Goal: Information Seeking & Learning: Learn about a topic

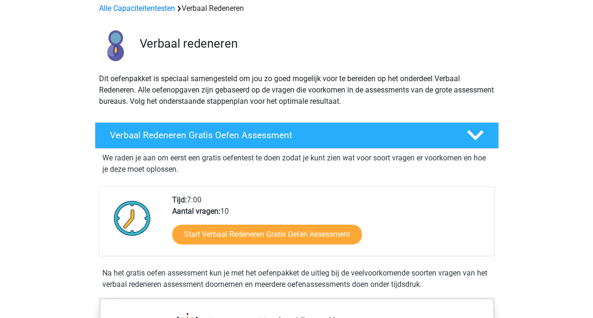
scroll to position [141, 0]
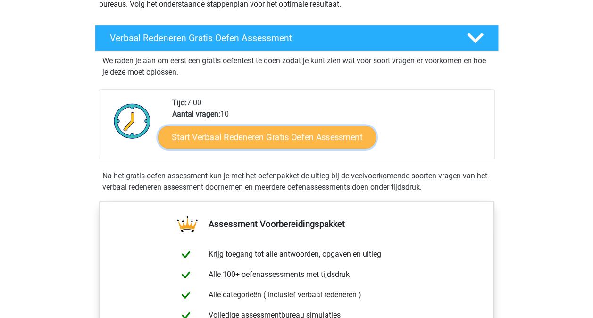
click at [229, 138] on link "Start Verbaal Redeneren Gratis Oefen Assessment" at bounding box center [267, 137] width 218 height 23
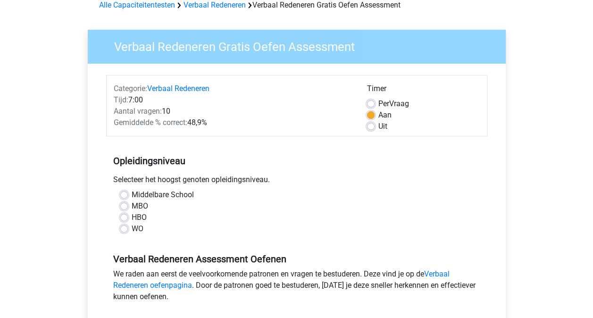
scroll to position [94, 0]
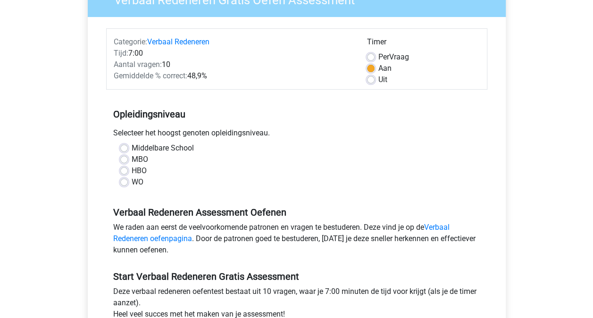
click at [132, 156] on label "MBO" at bounding box center [140, 159] width 17 height 11
click at [125, 156] on input "MBO" at bounding box center [124, 158] width 8 height 9
radio input "true"
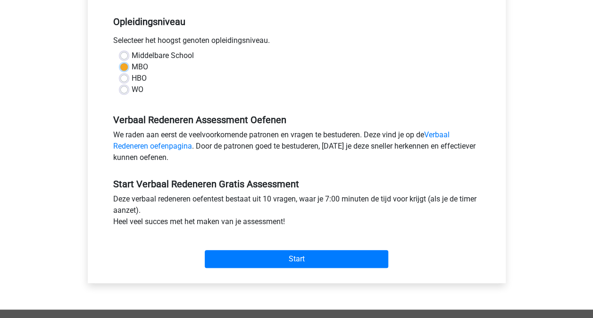
scroll to position [189, 0]
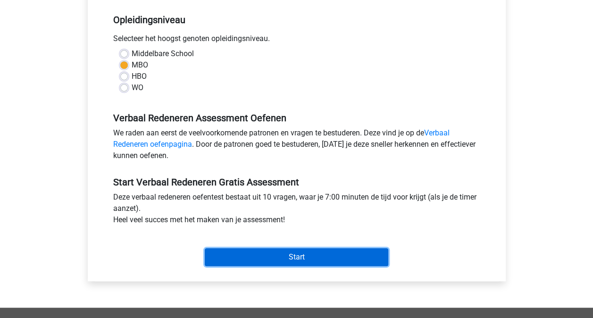
click at [277, 252] on input "Start" at bounding box center [296, 257] width 183 height 18
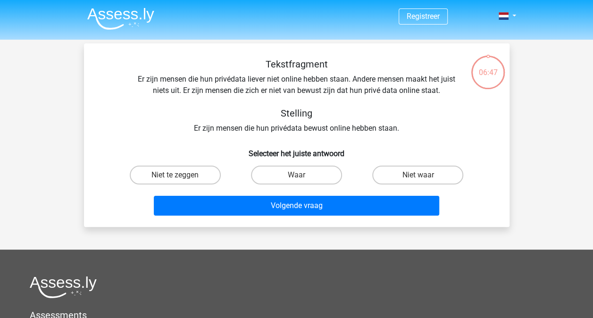
click at [302, 177] on input "Waar" at bounding box center [299, 178] width 6 height 6
radio input "true"
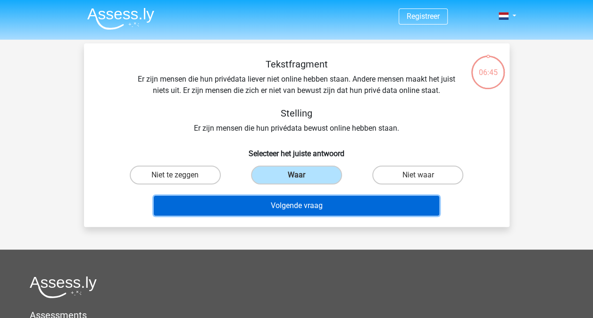
click at [319, 202] on button "Volgende vraag" at bounding box center [296, 206] width 285 height 20
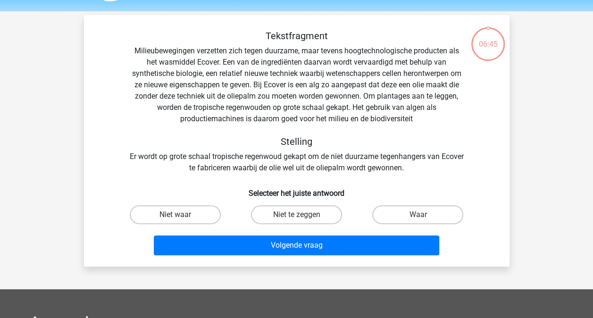
scroll to position [43, 0]
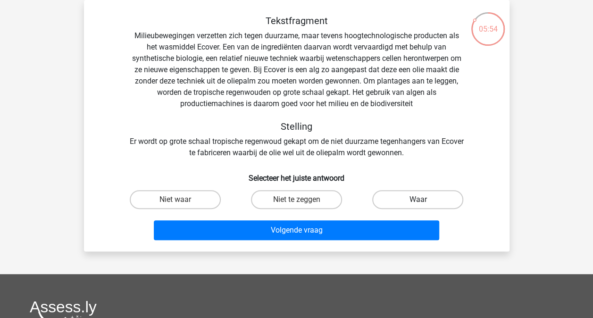
click at [407, 195] on label "Waar" at bounding box center [417, 199] width 91 height 19
click at [418, 199] on input "Waar" at bounding box center [421, 202] width 6 height 6
radio input "true"
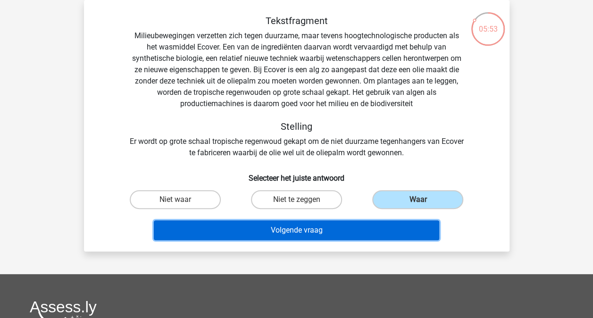
click at [322, 226] on button "Volgende vraag" at bounding box center [296, 230] width 285 height 20
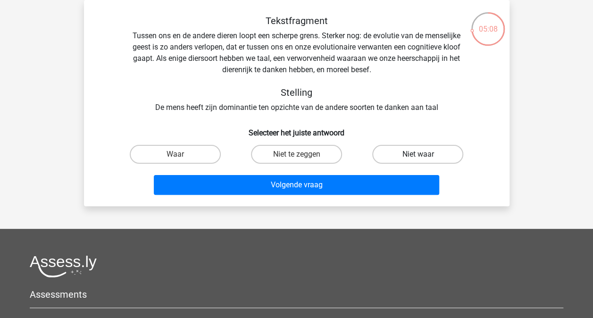
click at [405, 156] on label "Niet waar" at bounding box center [417, 154] width 91 height 19
click at [418, 156] on input "Niet waar" at bounding box center [421, 157] width 6 height 6
radio input "true"
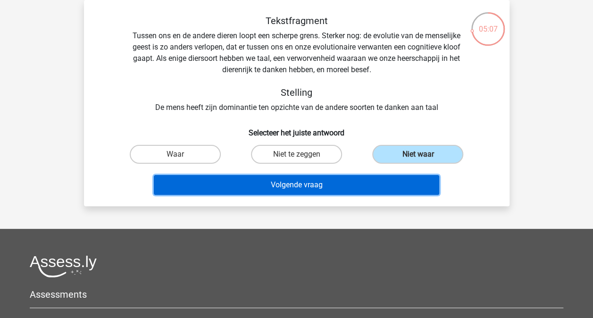
click at [331, 182] on button "Volgende vraag" at bounding box center [296, 185] width 285 height 20
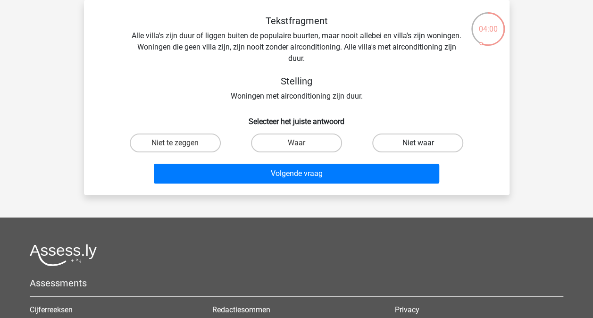
click at [431, 143] on label "Niet waar" at bounding box center [417, 142] width 91 height 19
click at [424, 143] on input "Niet waar" at bounding box center [421, 146] width 6 height 6
radio input "true"
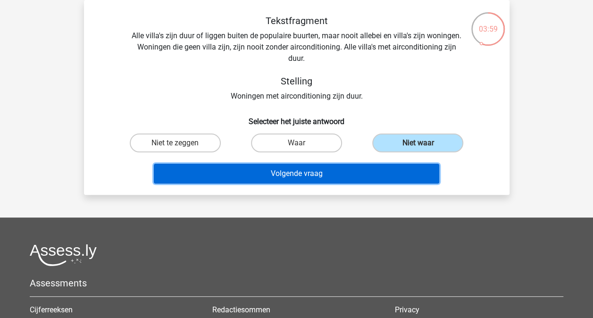
click at [367, 169] on button "Volgende vraag" at bounding box center [296, 174] width 285 height 20
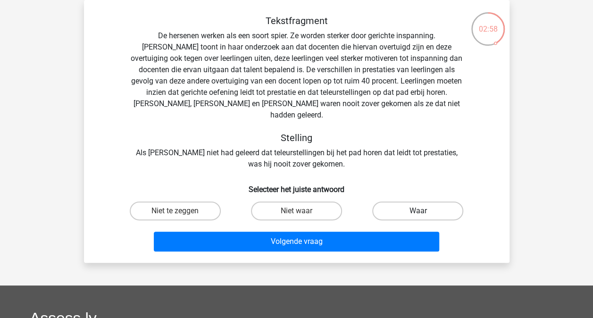
click at [427, 201] on label "Waar" at bounding box center [417, 210] width 91 height 19
click at [424, 211] on input "Waar" at bounding box center [421, 214] width 6 height 6
radio input "true"
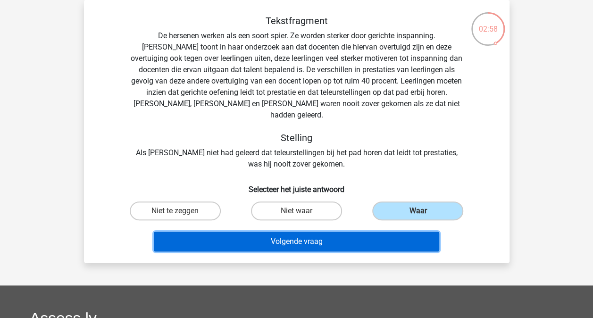
click at [304, 232] on button "Volgende vraag" at bounding box center [296, 242] width 285 height 20
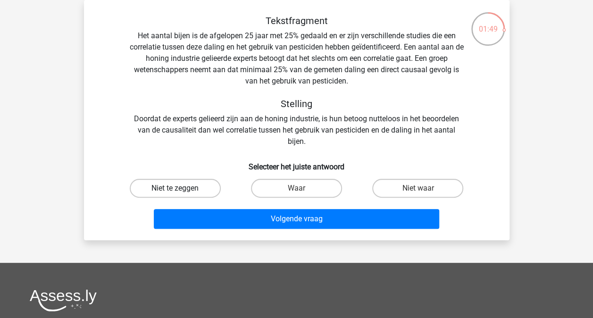
click at [195, 188] on label "Niet te zeggen" at bounding box center [175, 188] width 91 height 19
click at [181, 188] on input "Niet te zeggen" at bounding box center [178, 191] width 6 height 6
radio input "true"
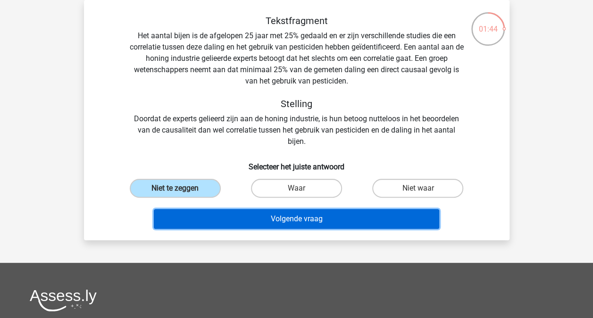
click at [241, 214] on button "Volgende vraag" at bounding box center [296, 219] width 285 height 20
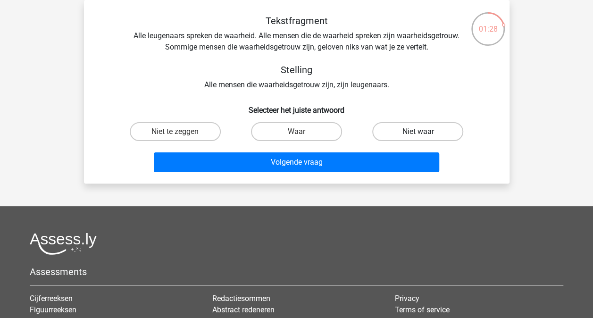
drag, startPoint x: 418, startPoint y: 128, endPoint x: 413, endPoint y: 131, distance: 5.9
click at [419, 128] on label "Niet waar" at bounding box center [417, 131] width 91 height 19
click at [419, 132] on input "Niet waar" at bounding box center [421, 135] width 6 height 6
radio input "true"
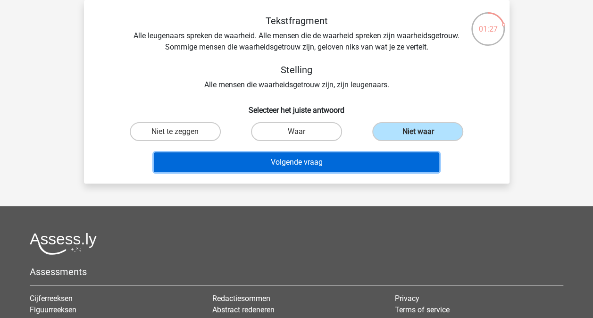
click at [298, 167] on button "Volgende vraag" at bounding box center [296, 162] width 285 height 20
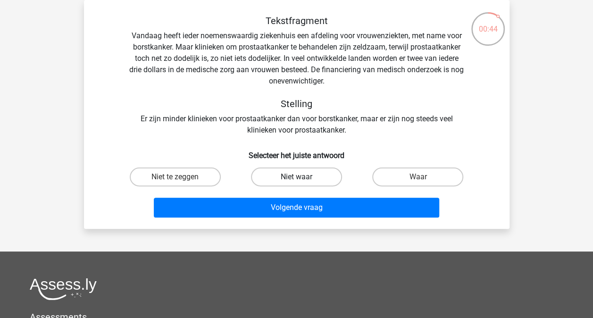
click at [285, 181] on label "Niet waar" at bounding box center [296, 176] width 91 height 19
click at [296, 181] on input "Niet waar" at bounding box center [299, 180] width 6 height 6
radio input "true"
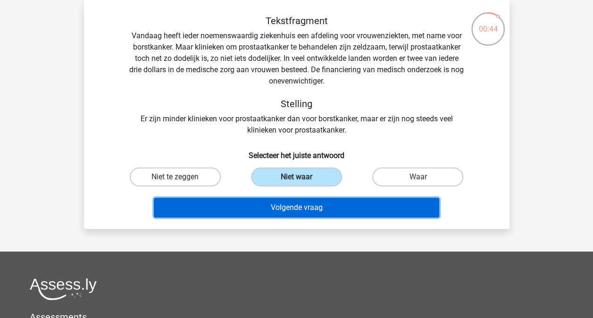
click at [292, 212] on button "Volgende vraag" at bounding box center [296, 208] width 285 height 20
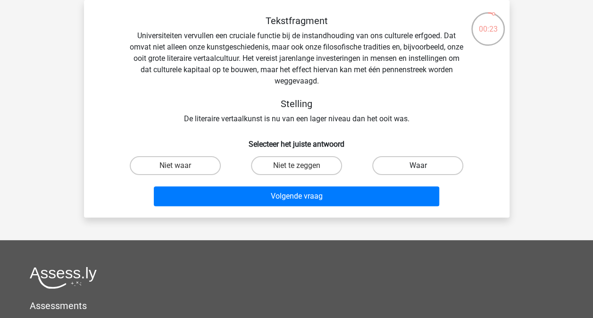
click at [385, 162] on label "Waar" at bounding box center [417, 165] width 91 height 19
click at [418, 166] on input "Waar" at bounding box center [421, 169] width 6 height 6
radio input "true"
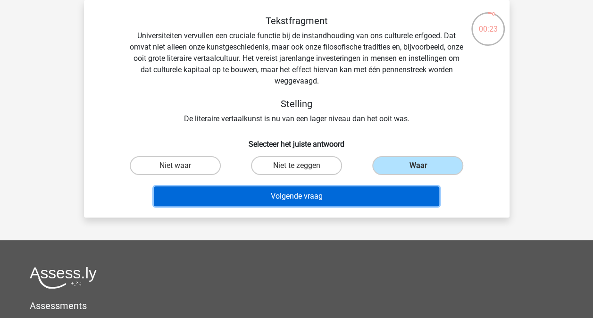
click at [326, 200] on button "Volgende vraag" at bounding box center [296, 196] width 285 height 20
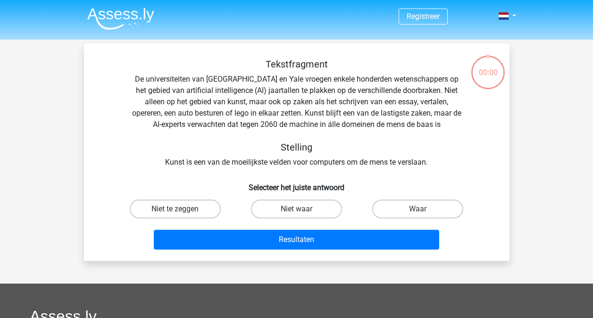
scroll to position [43, 0]
